Goal: Task Accomplishment & Management: Manage account settings

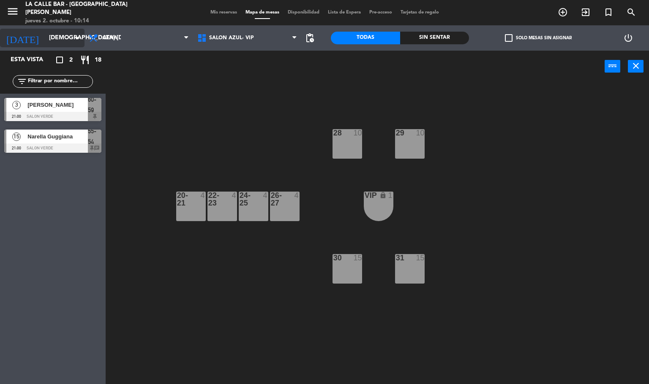
click at [45, 41] on input "[DEMOGRAPHIC_DATA] [DATE]" at bounding box center [85, 37] width 80 height 15
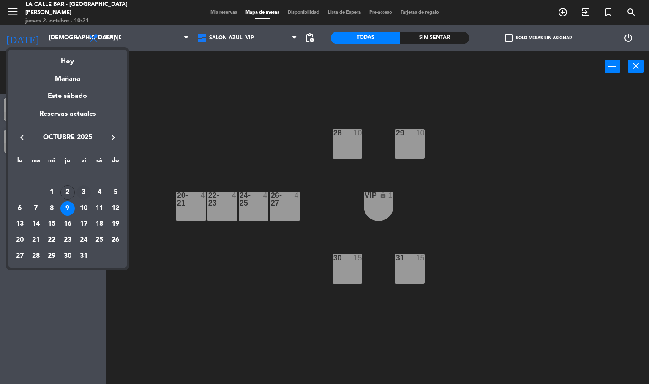
click at [88, 186] on td "3" at bounding box center [84, 193] width 16 height 16
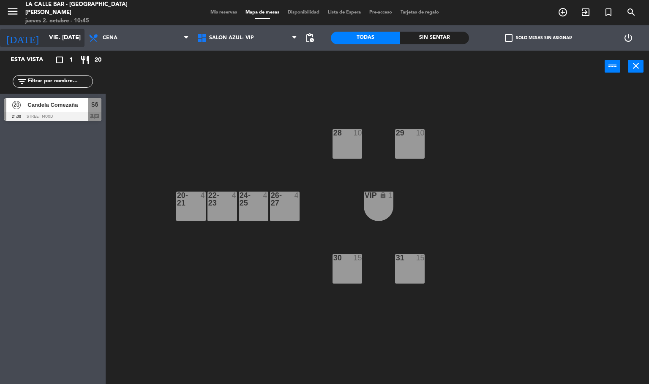
click at [56, 38] on input "vie. [DATE]" at bounding box center [85, 37] width 80 height 15
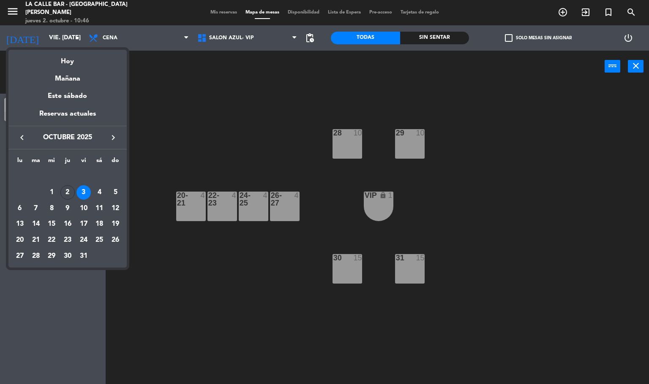
click at [57, 206] on div "8" at bounding box center [51, 208] width 14 height 14
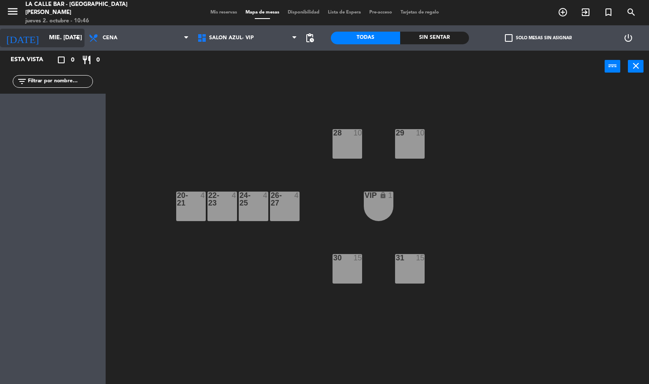
click at [56, 41] on input "mié. 8 oct." at bounding box center [85, 37] width 80 height 15
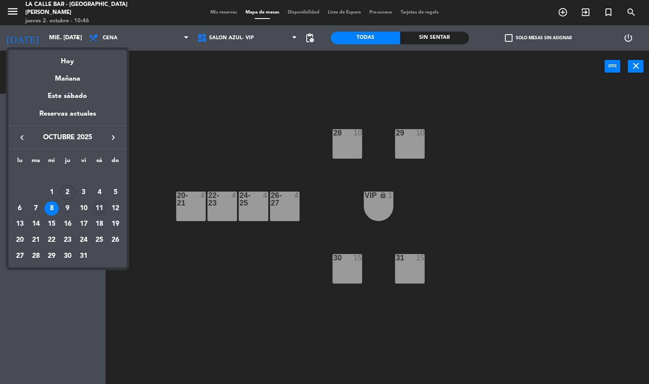
click at [92, 203] on td "11" at bounding box center [100, 209] width 16 height 16
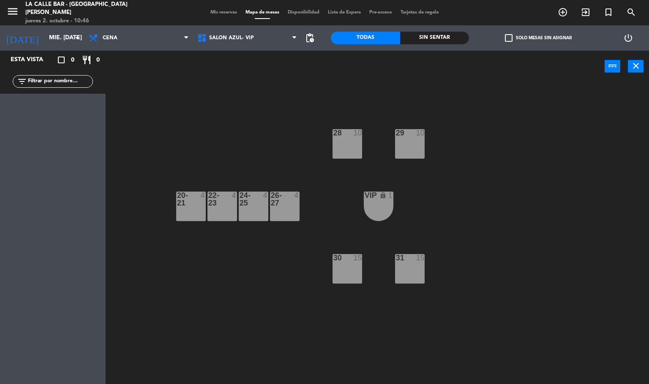
type input "sáb. 11 oct."
click at [280, 192] on div at bounding box center [284, 199] width 14 height 15
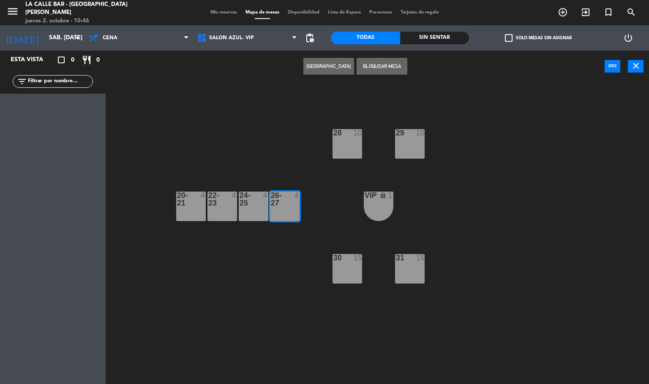
click at [267, 208] on div "28 10 29 10 20-21 4 22-23 4 24-25 4 26-27 4 VIP lock 1 30 15 31 15" at bounding box center [380, 234] width 537 height 302
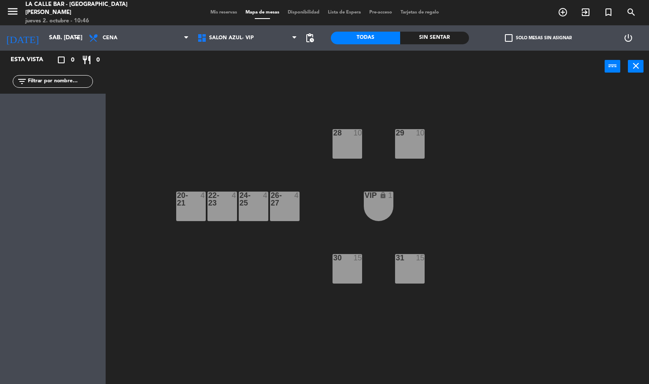
click at [251, 201] on div at bounding box center [253, 199] width 14 height 15
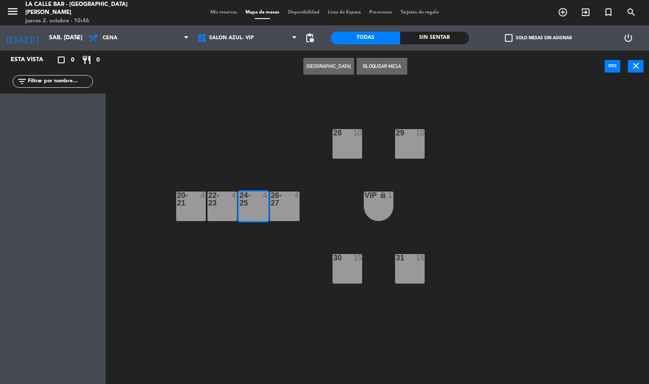
click at [288, 207] on div "26-27 4" at bounding box center [285, 207] width 30 height 30
click at [339, 71] on button "[GEOGRAPHIC_DATA]" at bounding box center [328, 66] width 51 height 17
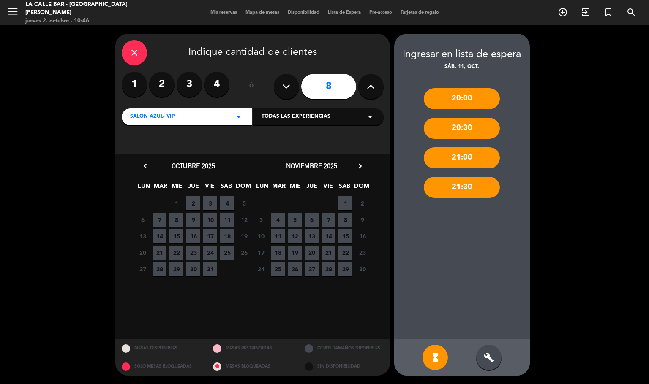
click at [206, 218] on span "10" at bounding box center [210, 220] width 14 height 14
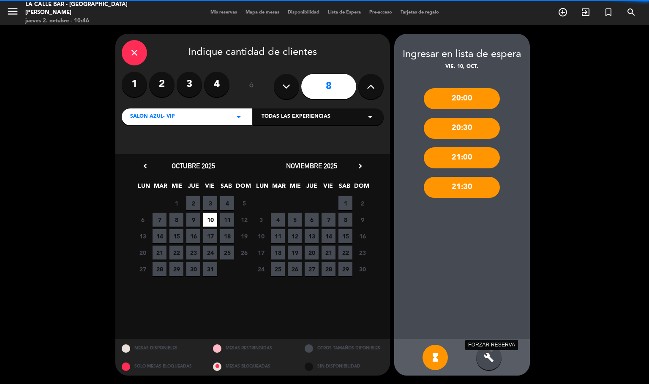
click at [486, 356] on icon "build" at bounding box center [488, 358] width 10 height 10
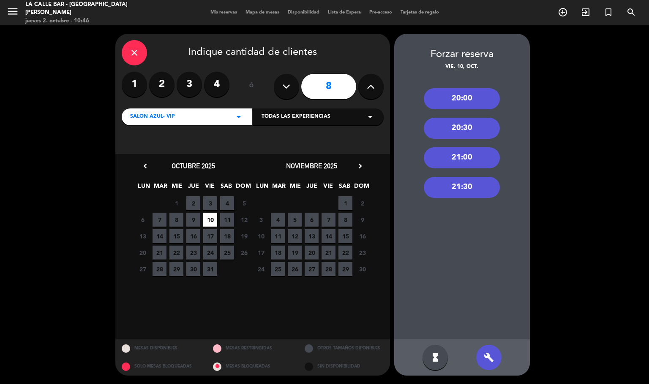
click at [460, 149] on div "21:00" at bounding box center [462, 157] width 76 height 21
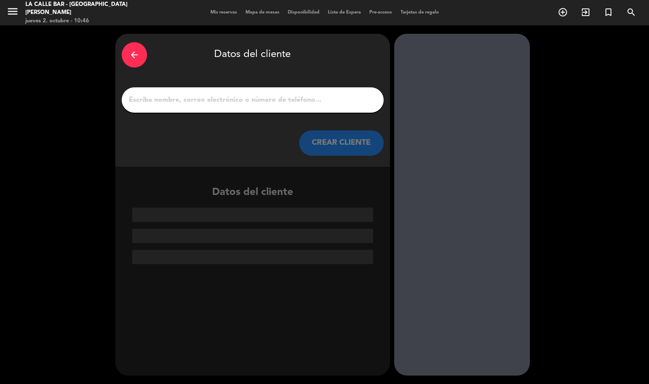
paste input "Veronica Dominguez,"
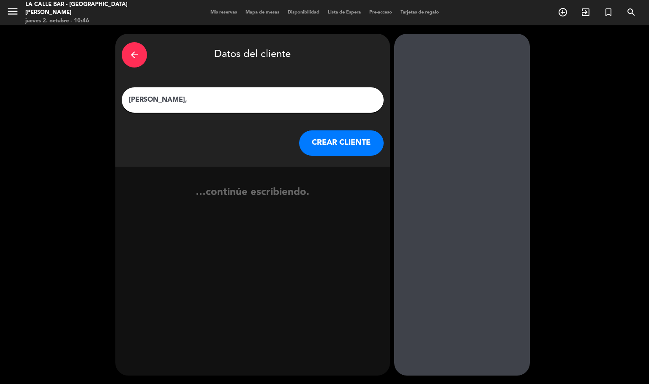
type input "Veronica Dominguez,"
click at [337, 147] on button "CREAR CLIENTE" at bounding box center [341, 142] width 84 height 25
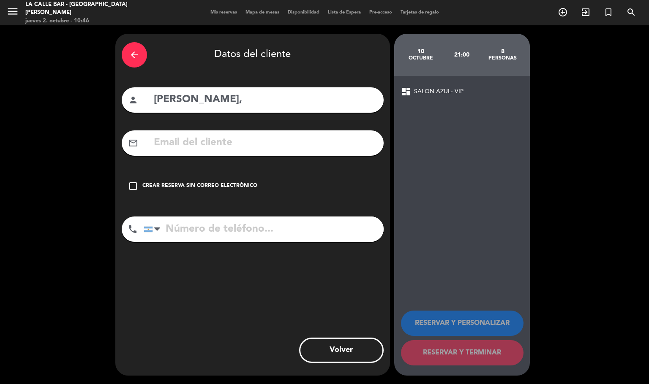
click at [233, 195] on div "check_box_outline_blank Crear reserva sin correo electrónico" at bounding box center [253, 186] width 262 height 25
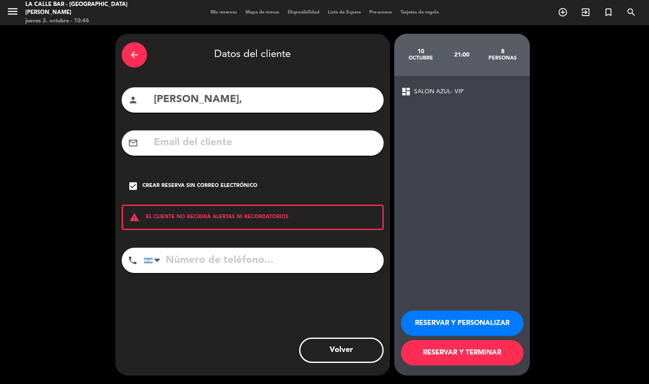
paste input "+54 9 11 5932-7015"
type input "+54 9 11 5932-7015"
click at [474, 322] on button "RESERVAR Y PERSONALIZAR" at bounding box center [462, 323] width 122 height 25
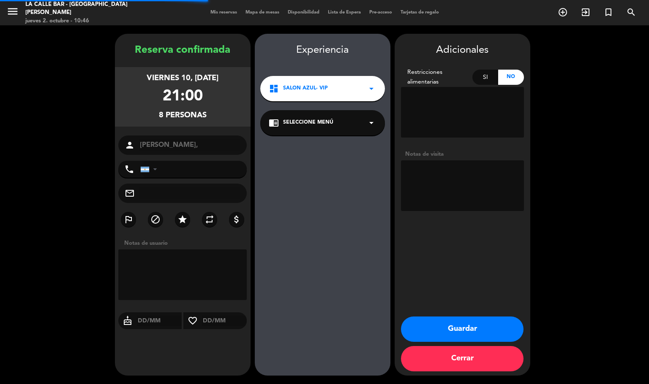
type input "+5491159327015"
click at [464, 192] on textarea at bounding box center [462, 185] width 123 height 51
type textarea "seña 40k"
click at [470, 327] on button "Guardar" at bounding box center [462, 329] width 122 height 25
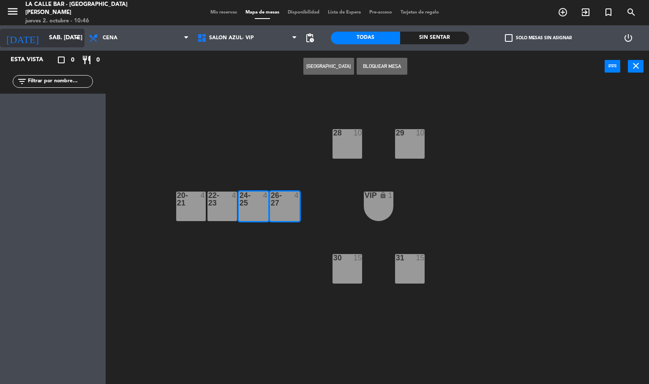
click at [57, 41] on input "sáb. 11 oct." at bounding box center [85, 37] width 80 height 15
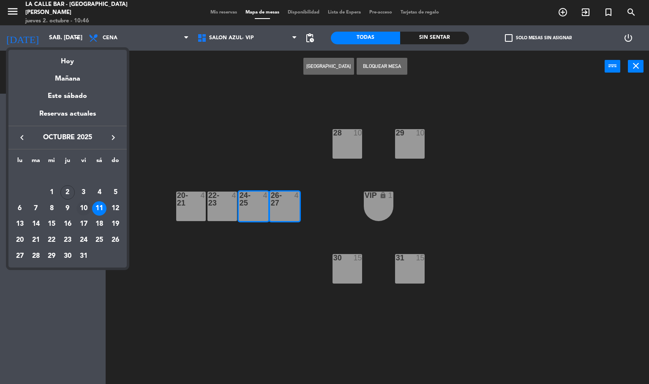
click at [80, 211] on div "10" at bounding box center [83, 208] width 14 height 14
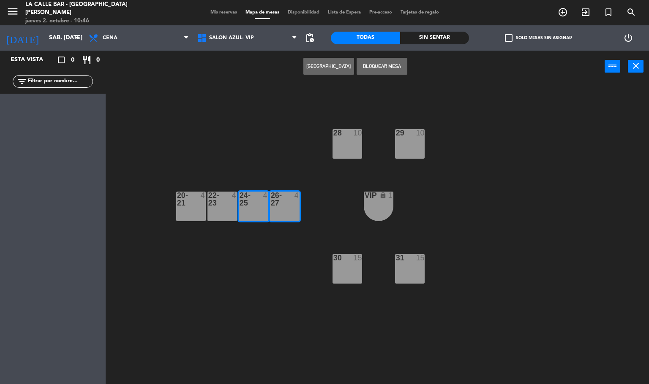
type input "vie. 10 oct."
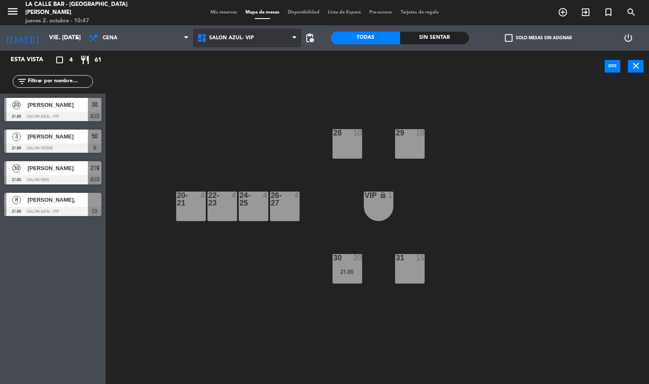
click at [267, 34] on span "SALON AZUL- VIP" at bounding box center [247, 38] width 109 height 19
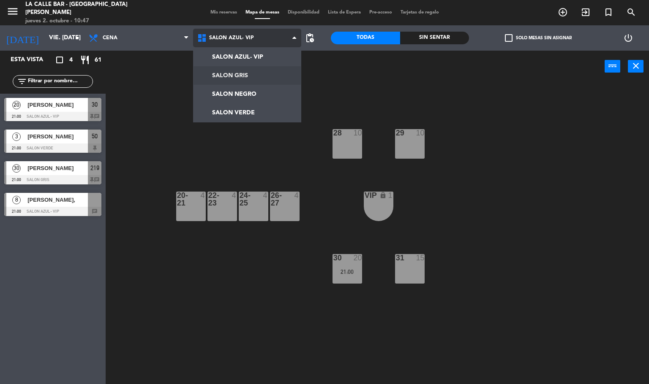
click at [248, 80] on ng-component "menu La Calle Bar - Villa crespo jueves 2. octubre - 10:47 Mis reservas Mapa de…" at bounding box center [324, 192] width 649 height 385
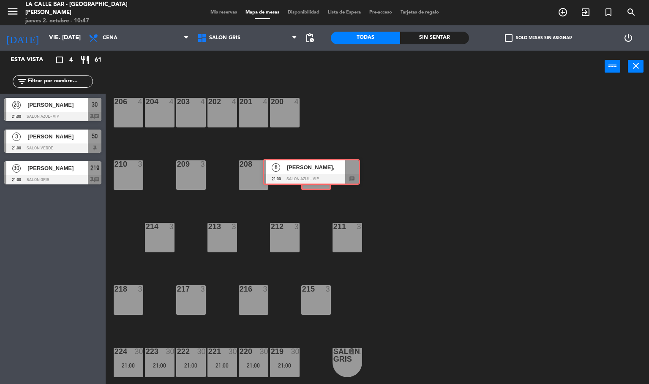
drag, startPoint x: 50, startPoint y: 208, endPoint x: 318, endPoint y: 175, distance: 270.1
click at [318, 175] on div "Esta vista crop_square 4 restaurant 61 filter_list 20 Camila diaz 21:00 SALON A…" at bounding box center [324, 218] width 649 height 334
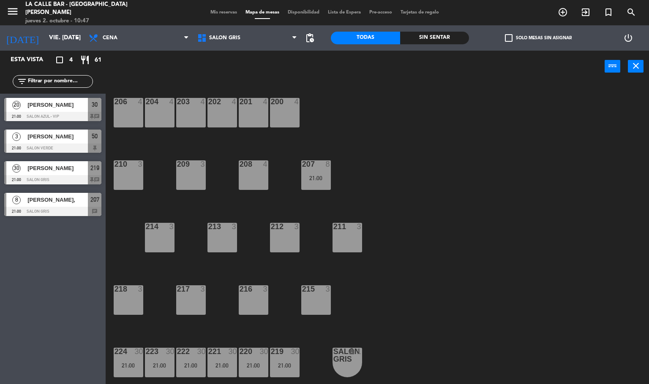
click at [318, 175] on div "21:00" at bounding box center [316, 178] width 30 height 6
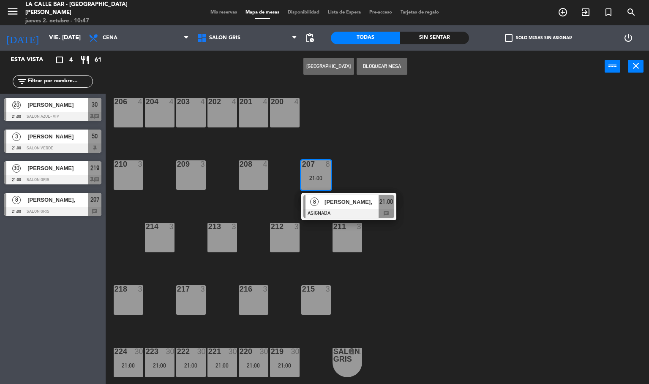
click at [324, 195] on div "8 Veronica Dominguez," at bounding box center [341, 202] width 73 height 14
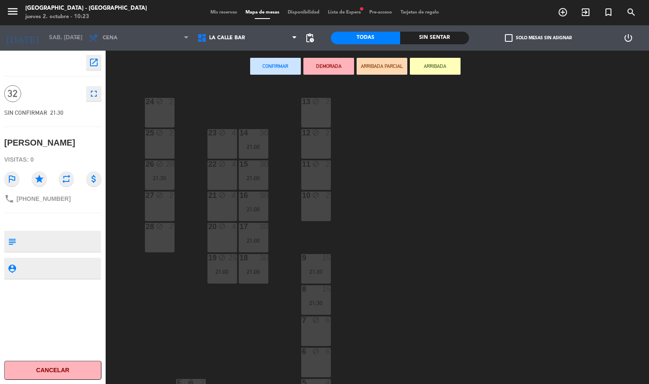
click at [68, 240] on textarea at bounding box center [59, 242] width 81 height 18
type textarea "160k"
click at [53, 255] on div "open_in_new 32 fullscreen SIN CONFIRMAR 21:30 [PERSON_NAME] de B Visitas: 0 out…" at bounding box center [53, 218] width 106 height 334
click at [54, 255] on div "open_in_new 32 fullscreen SIN CONFIRMAR 21:30 [PERSON_NAME] de B Visitas: 0 out…" at bounding box center [53, 218] width 106 height 334
click at [583, 183] on div "24 block 2 13 block 2 23 block 4 14 30 21:00 25 block 2 12 block 2 15 30 21:00 …" at bounding box center [380, 234] width 537 height 302
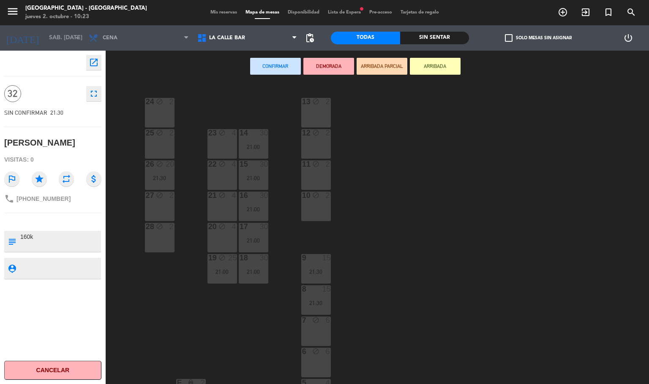
click at [296, 18] on div "menu [GEOGRAPHIC_DATA] - [GEOGRAPHIC_DATA] jueves 2. octubre - 10:23 Mis reserv…" at bounding box center [324, 12] width 649 height 25
click at [296, 11] on span "Disponibilidad" at bounding box center [303, 12] width 40 height 5
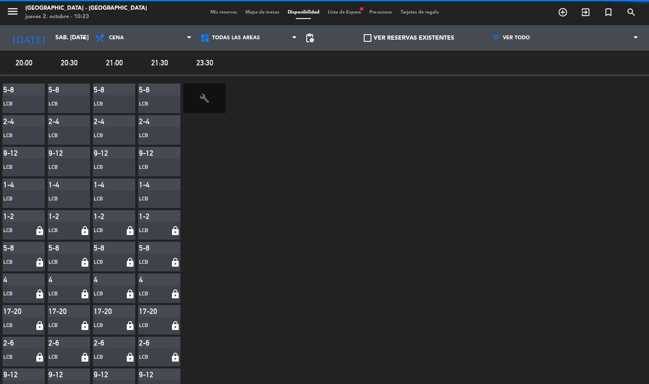
click at [252, 14] on span "Mapa de mesas" at bounding box center [262, 12] width 42 height 5
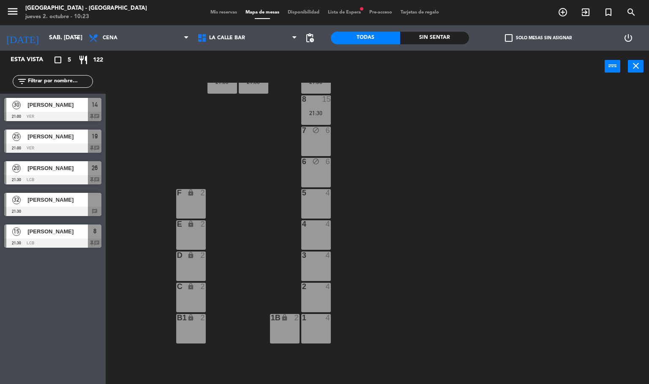
scroll to position [253, 0]
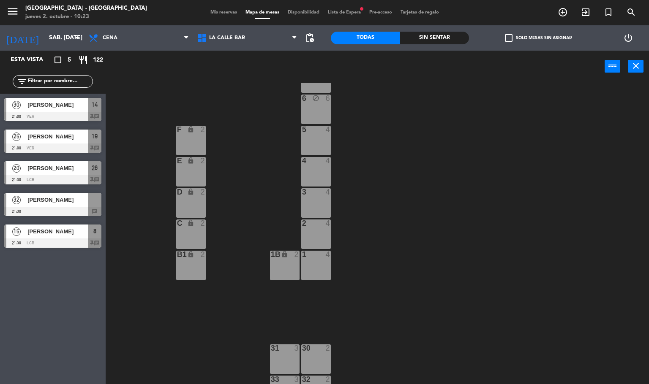
click at [327, 255] on div "4" at bounding box center [328, 255] width 5 height 8
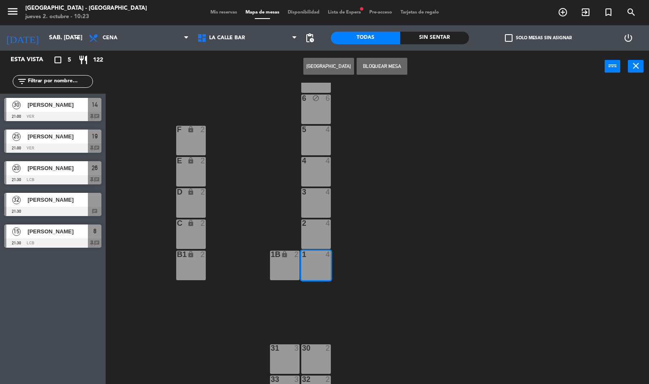
click at [321, 232] on div "2 4" at bounding box center [316, 235] width 30 height 30
click at [322, 198] on div "3 4" at bounding box center [316, 203] width 30 height 30
click at [320, 170] on div "4 4" at bounding box center [316, 172] width 30 height 30
click at [322, 141] on div "5 4" at bounding box center [316, 141] width 30 height 30
click at [61, 205] on div "[PERSON_NAME]" at bounding box center [57, 200] width 61 height 14
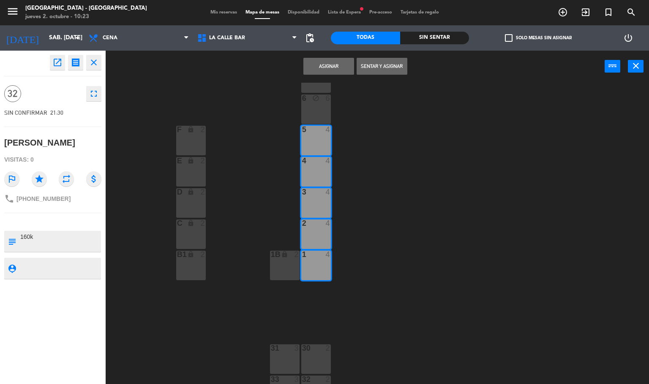
click at [332, 62] on button "Asignar" at bounding box center [328, 66] width 51 height 17
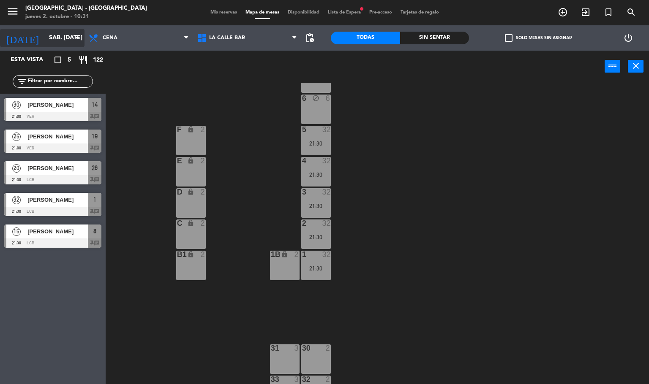
click at [60, 30] on input "sáb. [DATE]" at bounding box center [85, 37] width 80 height 15
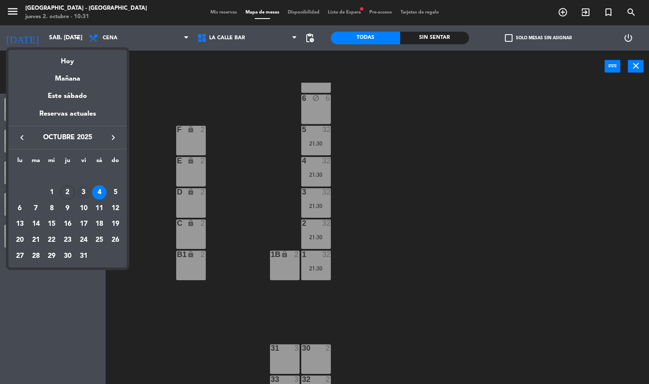
click at [85, 189] on div "3" at bounding box center [83, 192] width 14 height 14
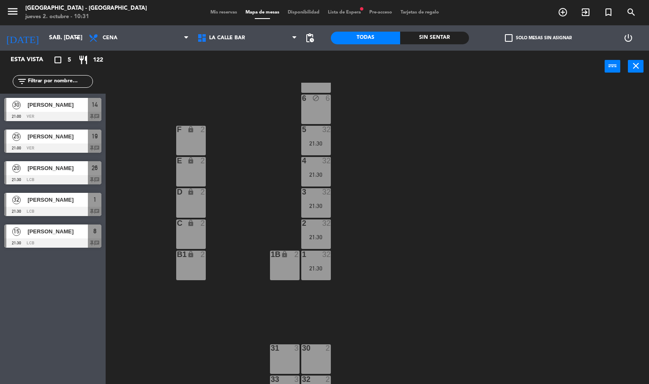
type input "vie. [DATE]"
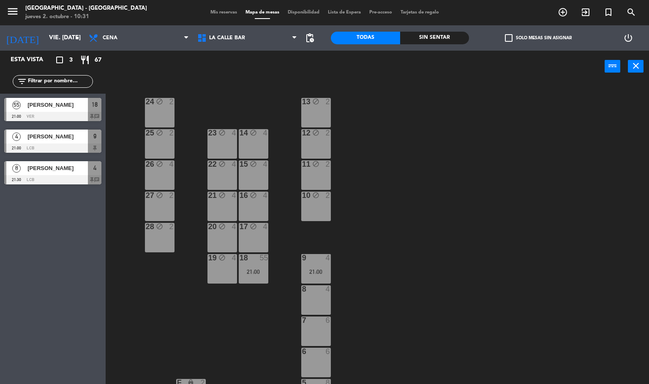
scroll to position [190, 0]
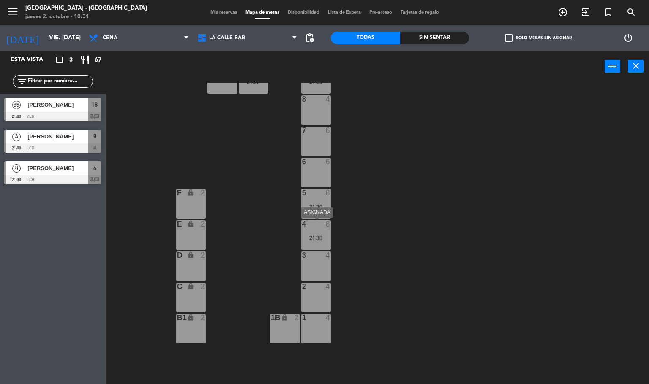
click at [315, 228] on div "4 8" at bounding box center [316, 224] width 30 height 8
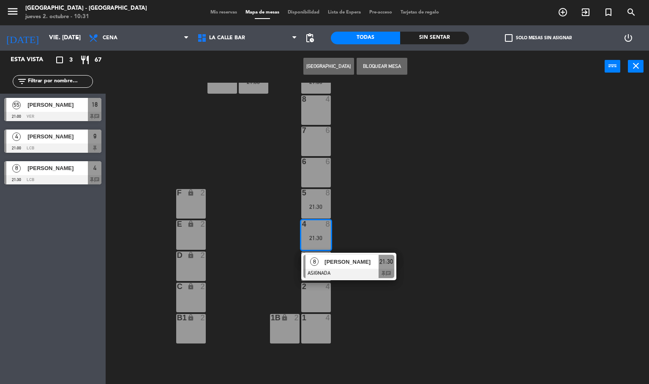
click at [361, 236] on div "24 block 2 13 block 2 23 block 4 14 block 4 25 block 2 12 block 2 15 block 4 22…" at bounding box center [380, 234] width 537 height 302
